Goal: Transaction & Acquisition: Purchase product/service

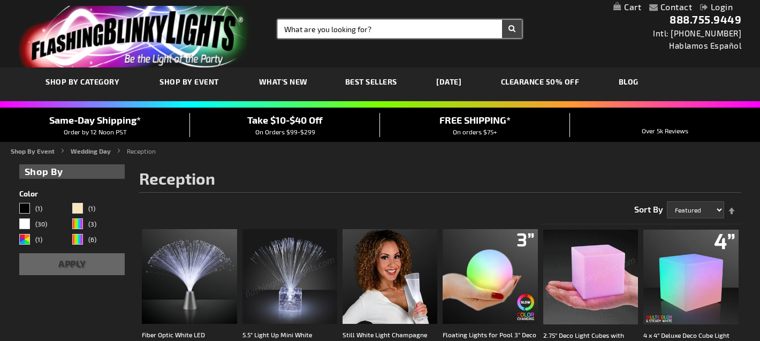
click at [316, 36] on input "Search" at bounding box center [400, 29] width 244 height 18
type input "cups"
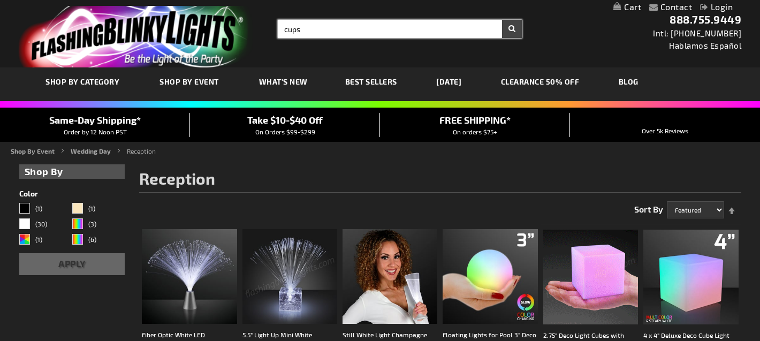
click at [502, 20] on button "Search" at bounding box center [512, 29] width 20 height 18
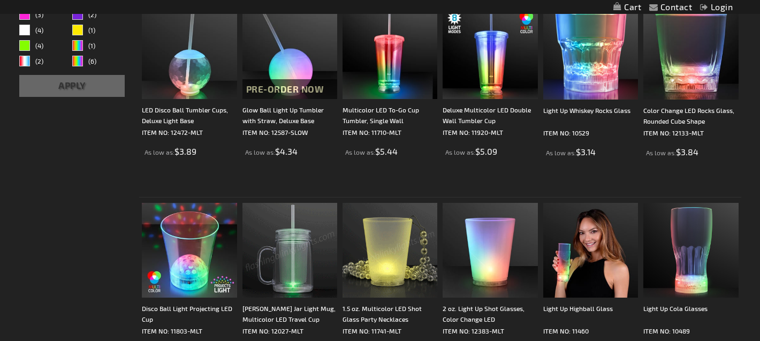
scroll to position [300, 0]
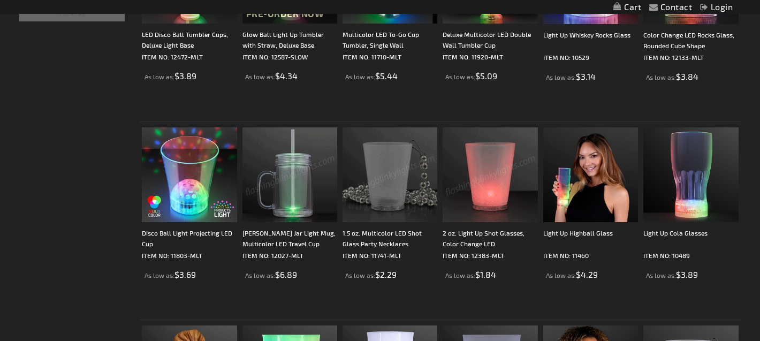
click at [469, 210] on img at bounding box center [490, 174] width 95 height 95
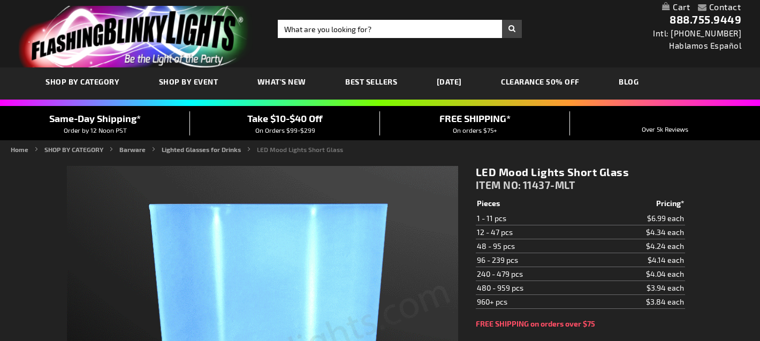
scroll to position [45, 0]
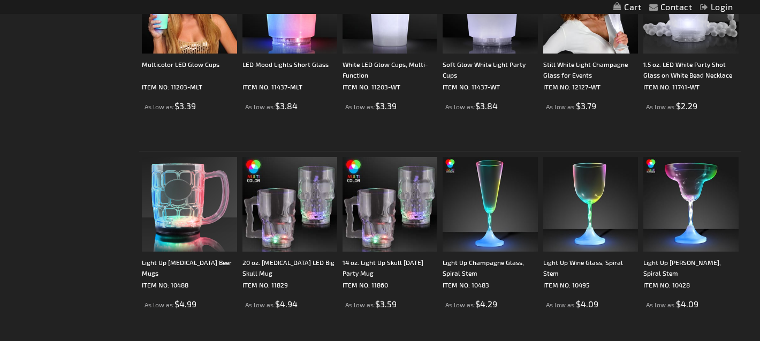
scroll to position [668, 0]
